Goal: Use online tool/utility: Utilize a website feature to perform a specific function

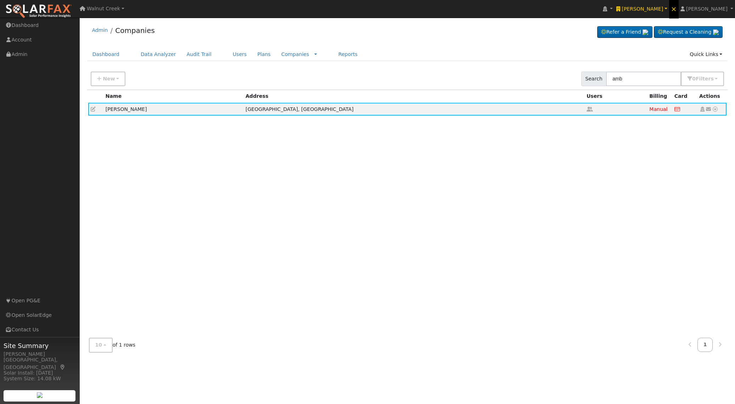
click at [677, 10] on span "×" at bounding box center [674, 9] width 6 height 8
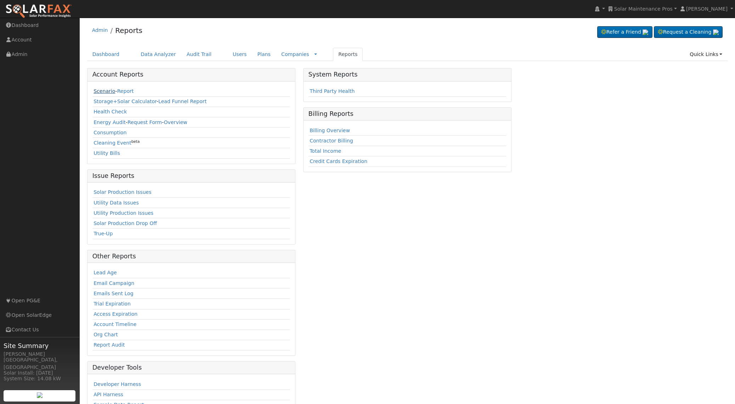
click at [101, 94] on link "Scenario" at bounding box center [104, 91] width 22 height 6
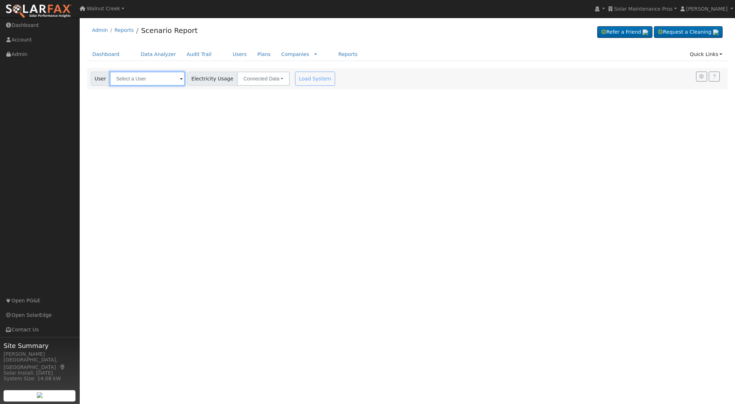
click at [152, 79] on input "text" at bounding box center [147, 79] width 75 height 14
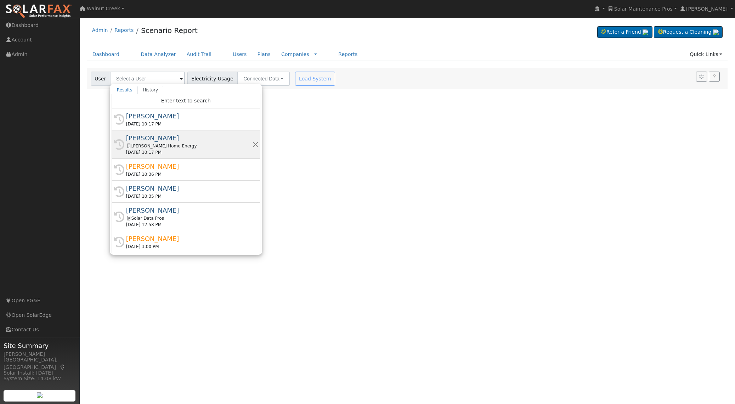
click at [164, 137] on div "Paul Castanon" at bounding box center [189, 138] width 126 height 10
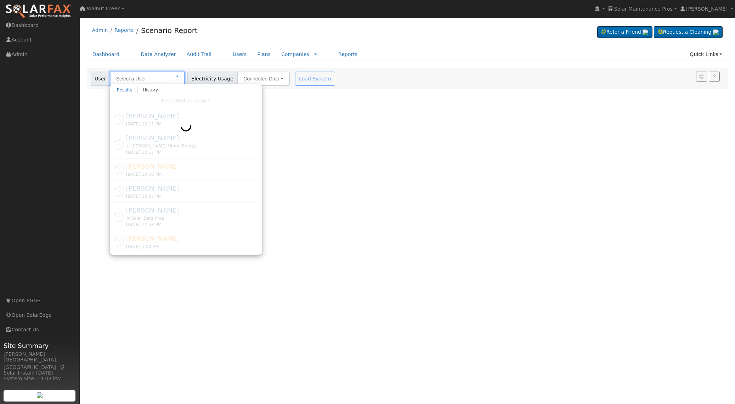
type input "Paul Castanon"
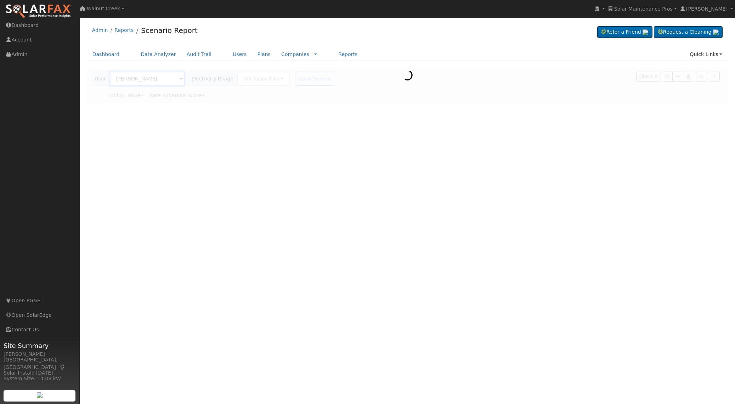
type input "San Diego Gas & Electric"
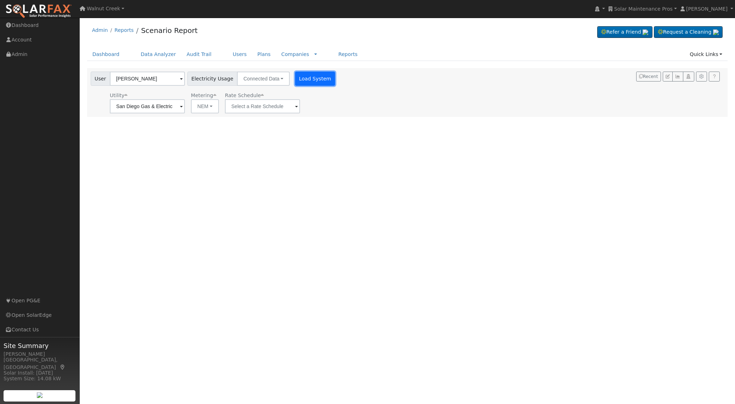
click at [298, 75] on button "Load System" at bounding box center [315, 79] width 40 height 14
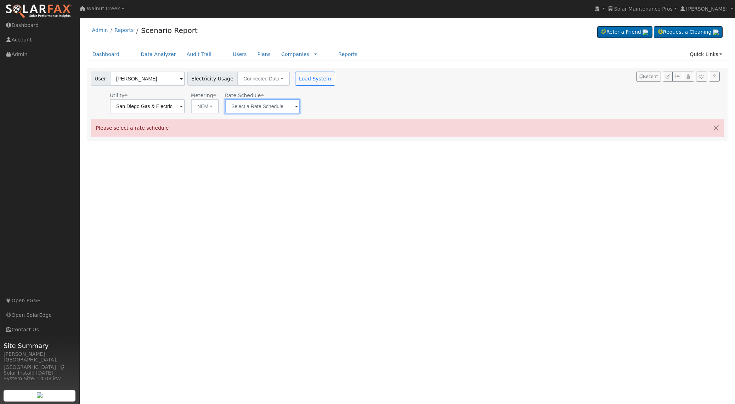
click at [185, 109] on input "text" at bounding box center [147, 106] width 75 height 14
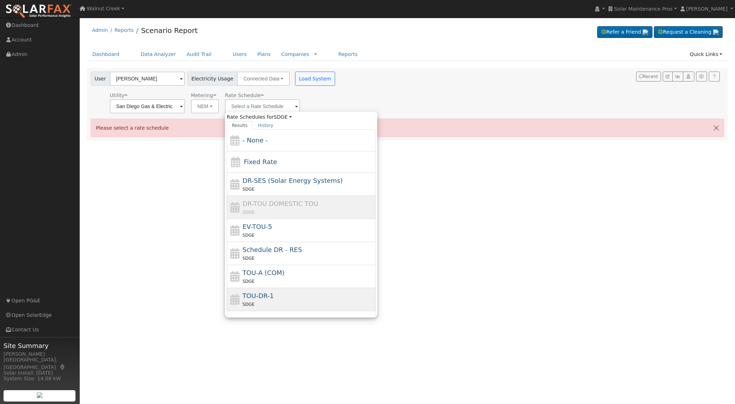
click at [277, 297] on div "TOU-DR-1 SDGE" at bounding box center [308, 299] width 131 height 17
type input "TOU-DR-1"
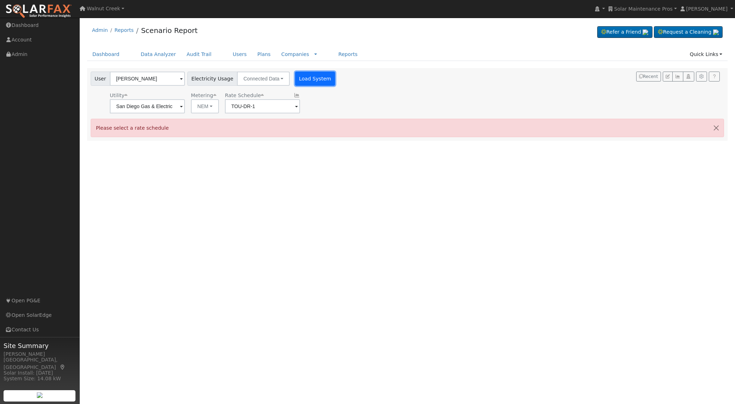
click at [314, 81] on button "Load System" at bounding box center [315, 79] width 40 height 14
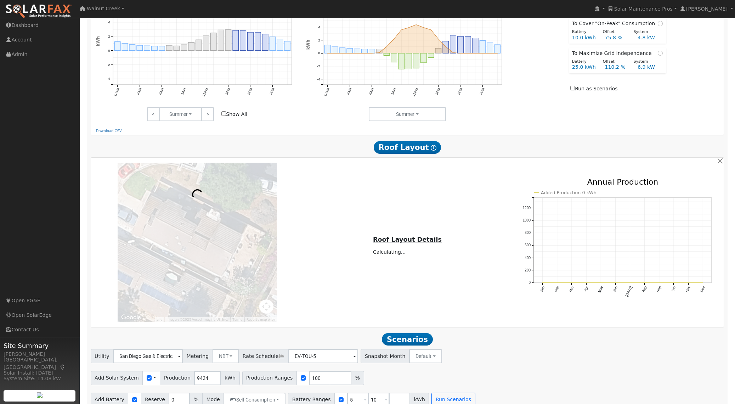
scroll to position [355, 0]
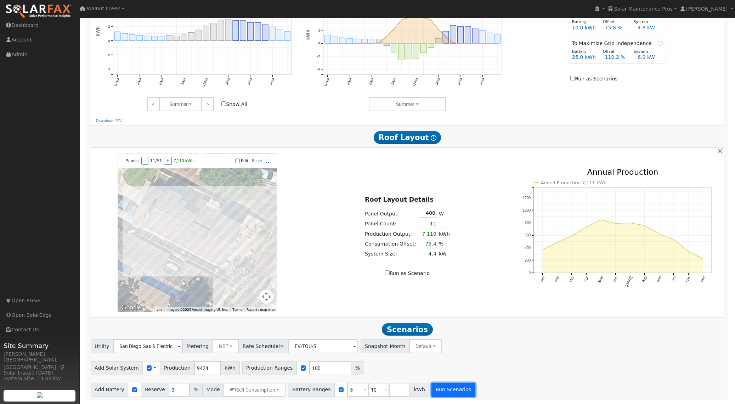
click at [443, 385] on button "Run Scenarios" at bounding box center [453, 389] width 44 height 14
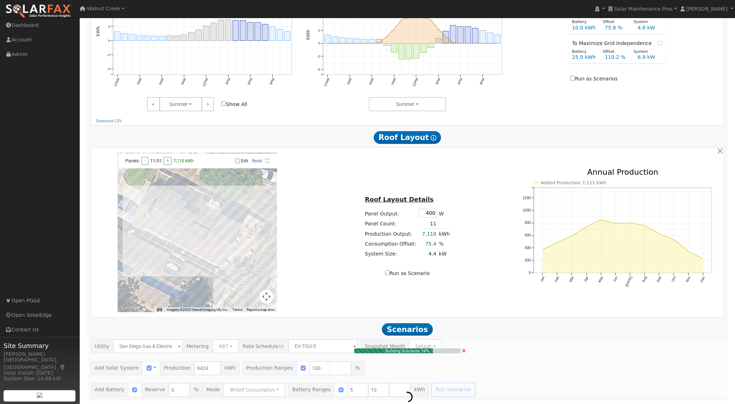
type input "6.3"
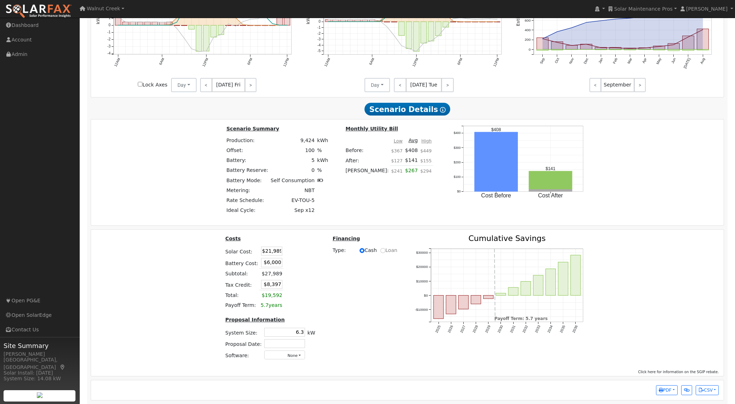
scroll to position [883, 0]
